Goal: Navigation & Orientation: Find specific page/section

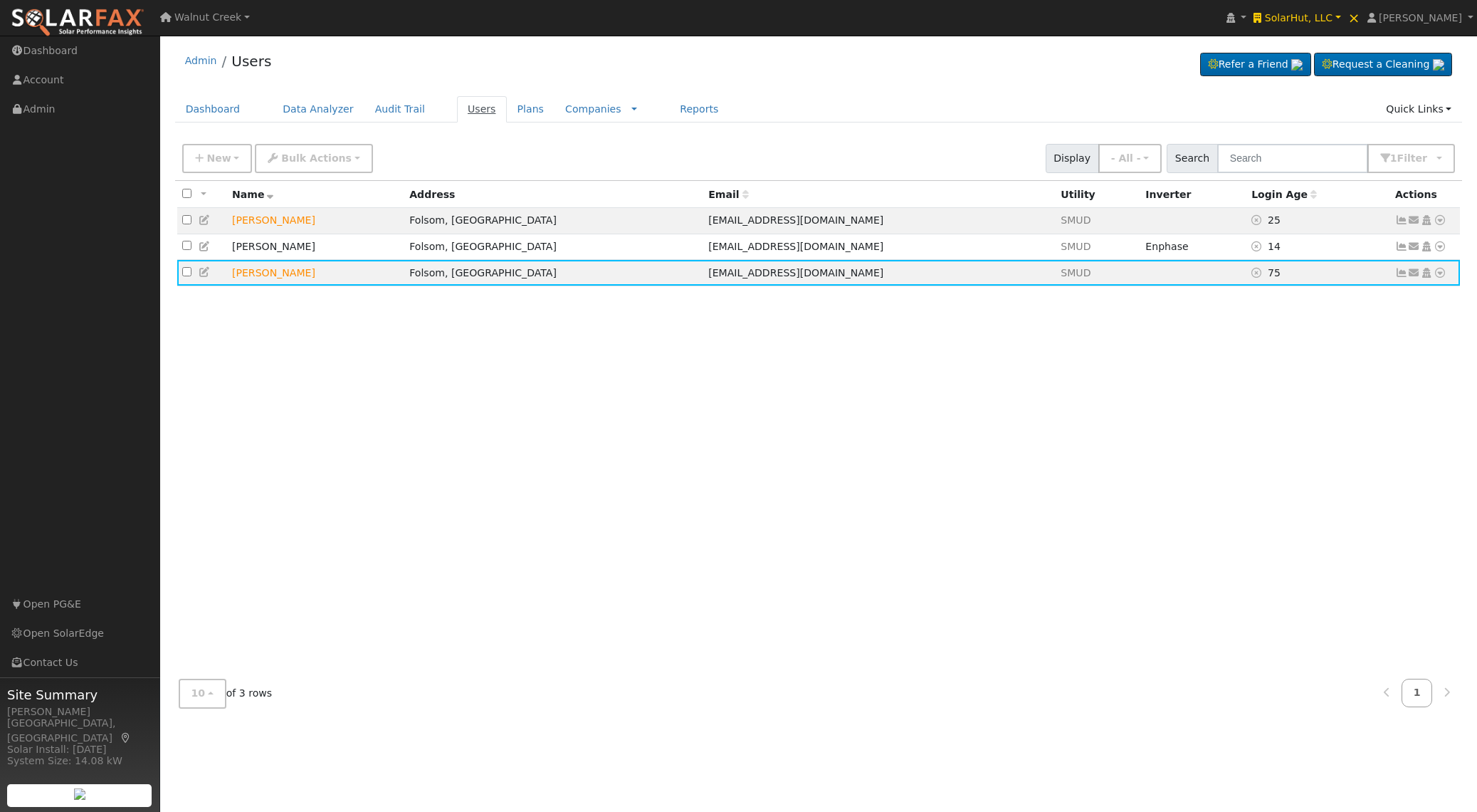
click at [476, 108] on link "Users" at bounding box center [482, 109] width 50 height 26
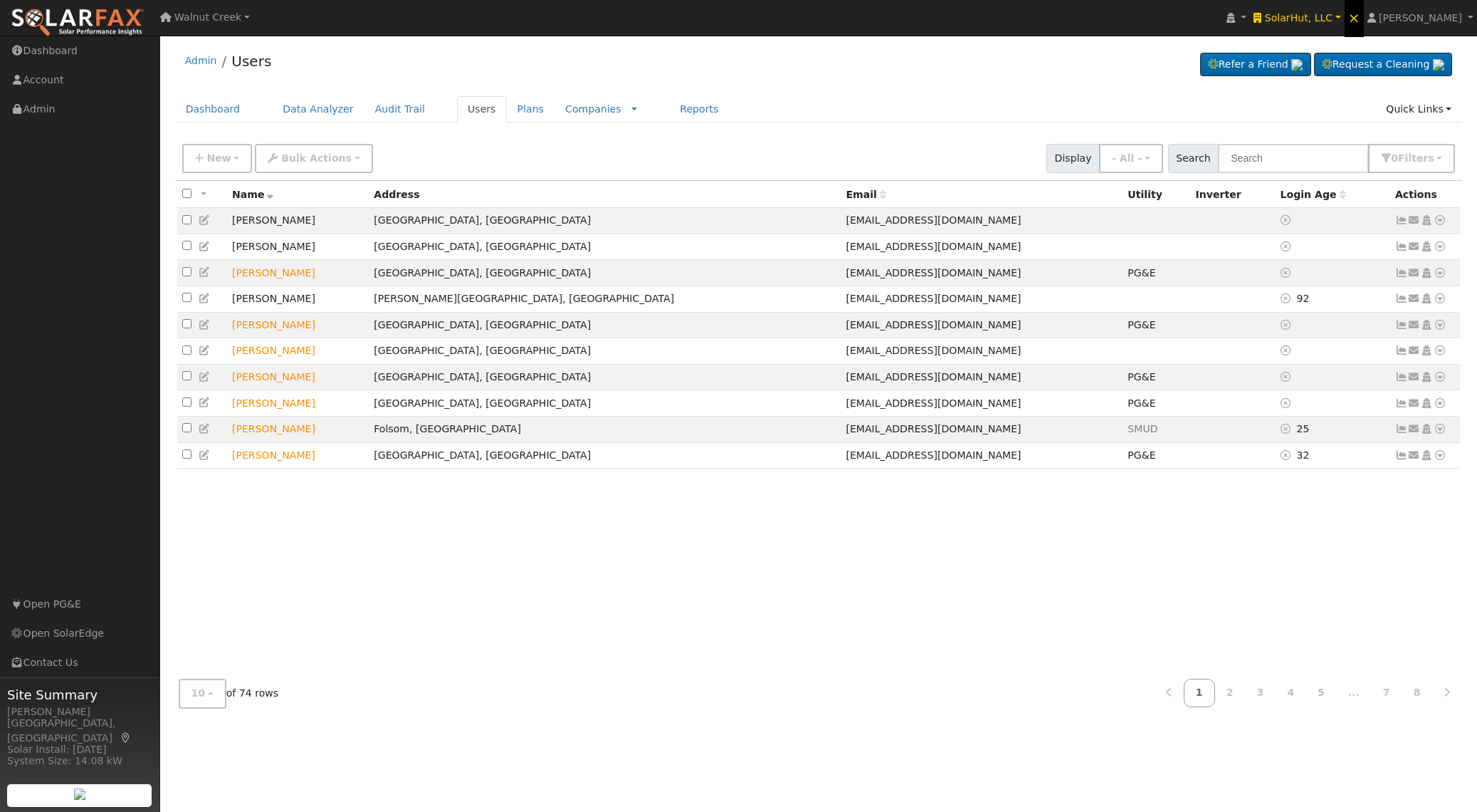
click at [1364, 16] on link "×" at bounding box center [1355, 18] width 19 height 39
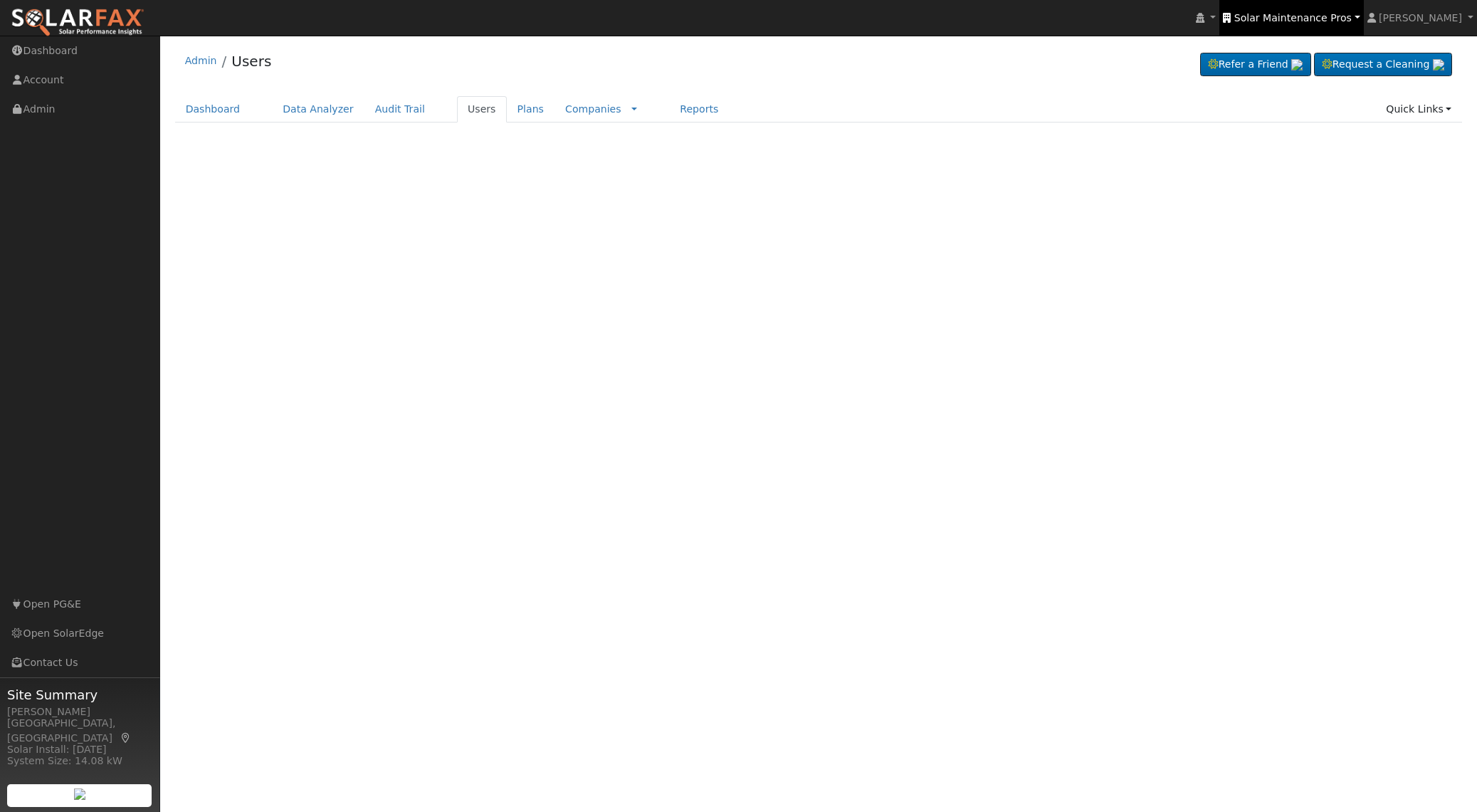
click at [1364, 21] on link "Solar Maintenance Pros" at bounding box center [1291, 18] width 143 height 35
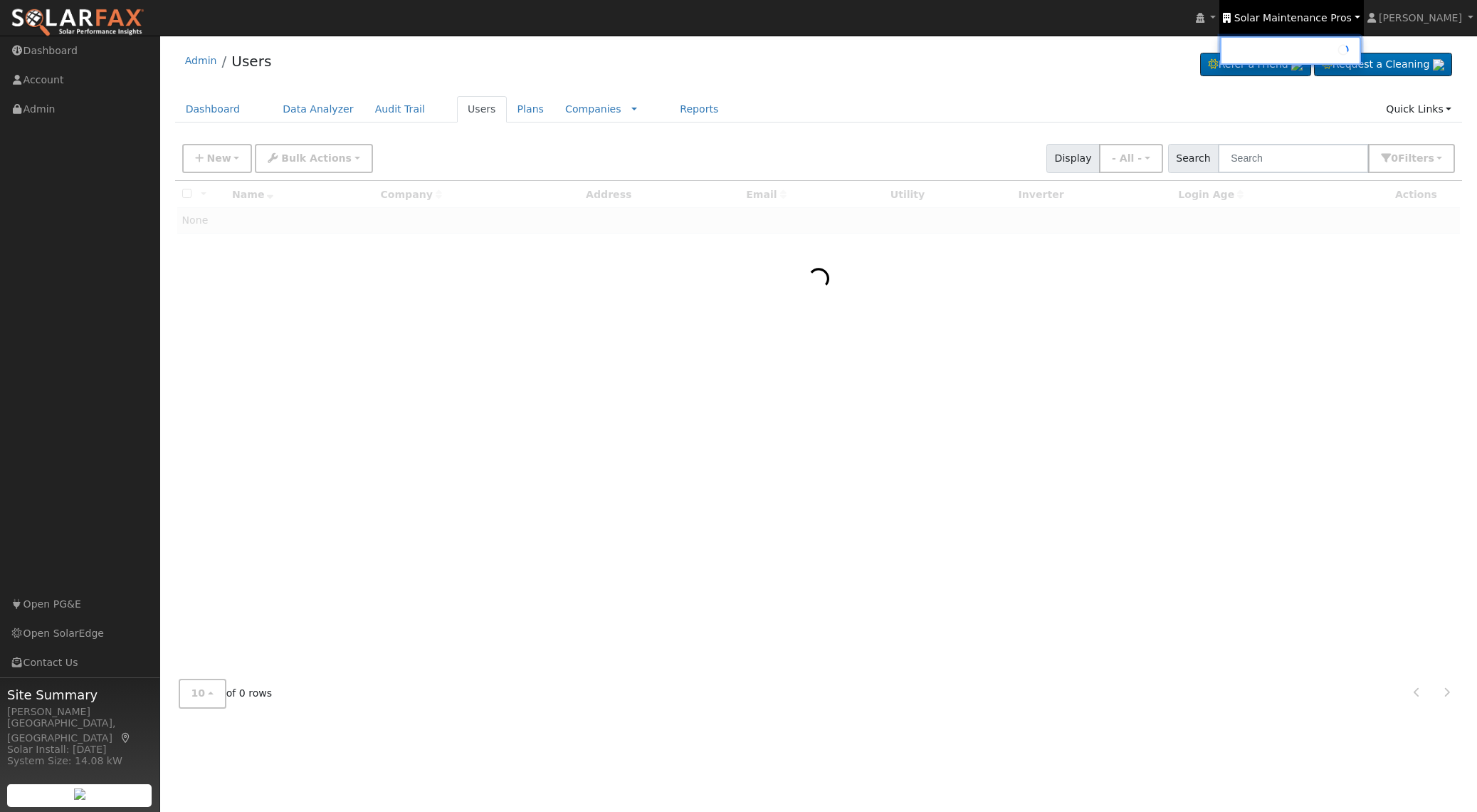
type input "Solar Maintenance Pros"
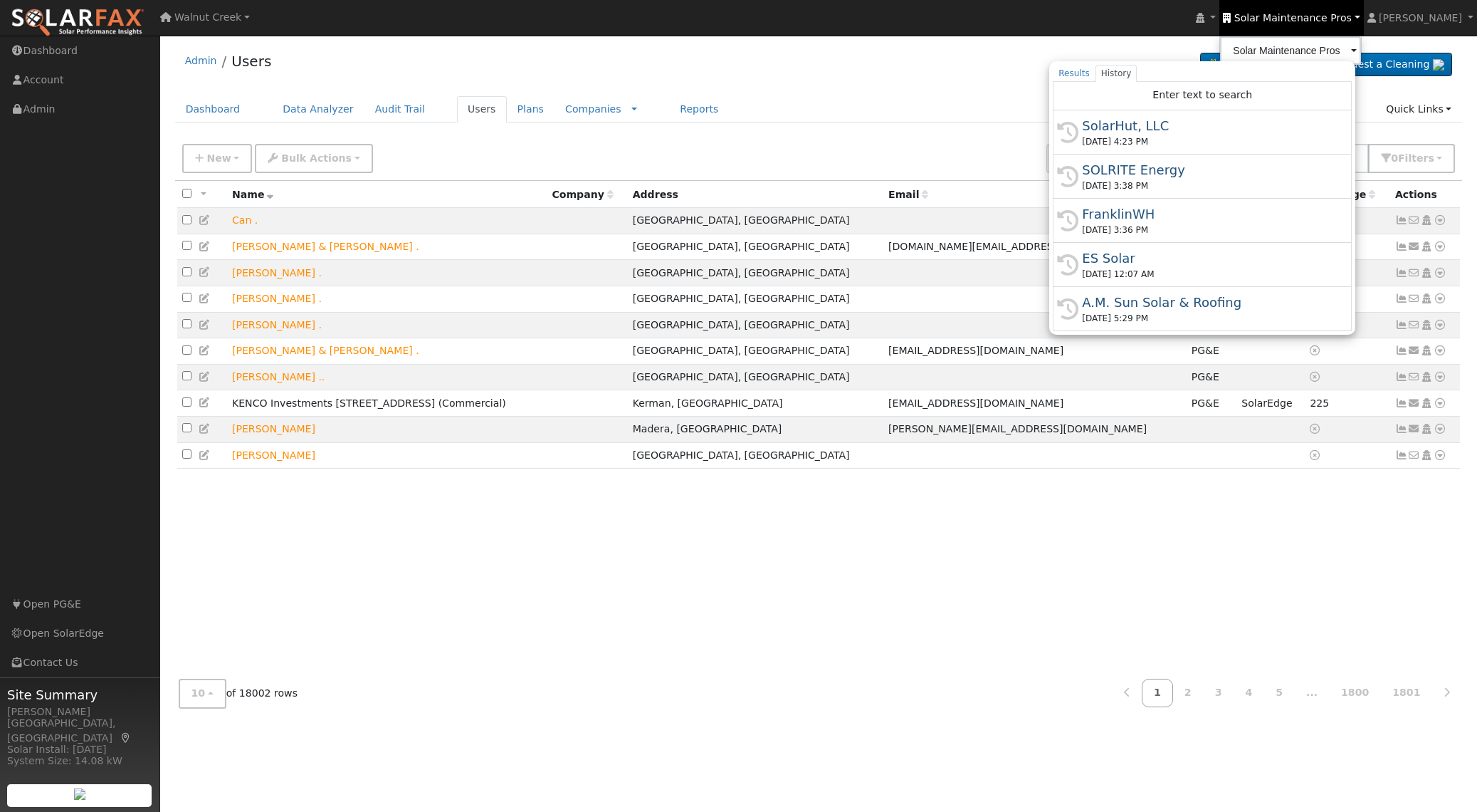
click at [991, 54] on div "Admin Users Refer a Friend Request a Cleaning" at bounding box center [819, 64] width 1288 height 43
